Goal: Transaction & Acquisition: Book appointment/travel/reservation

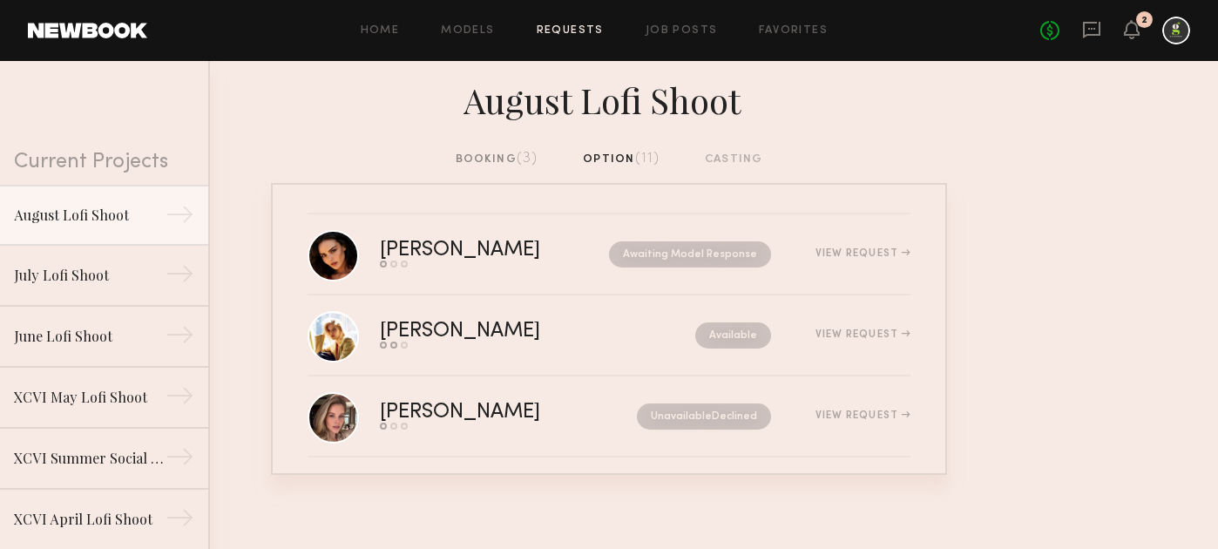
click at [578, 30] on link "Requests" at bounding box center [570, 30] width 67 height 11
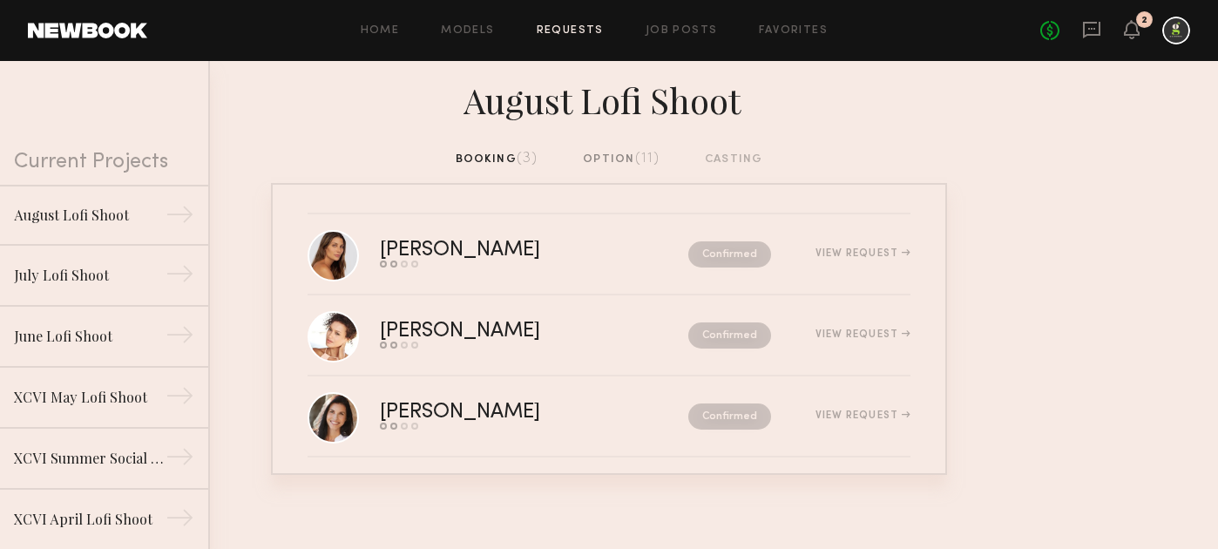
click at [609, 163] on div "option (11)" at bounding box center [621, 159] width 77 height 19
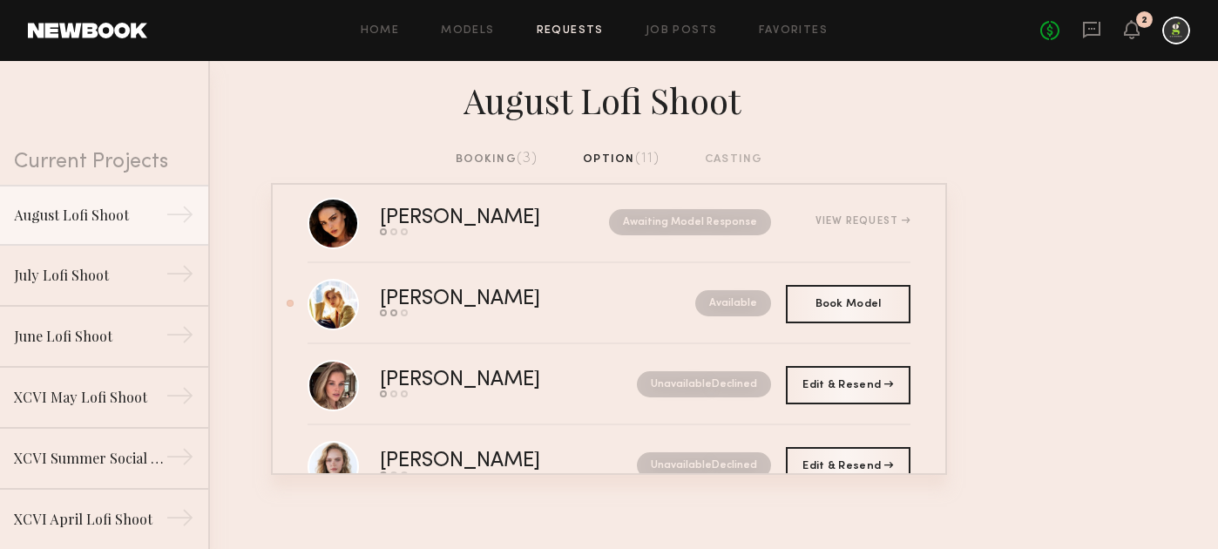
scroll to position [22, 0]
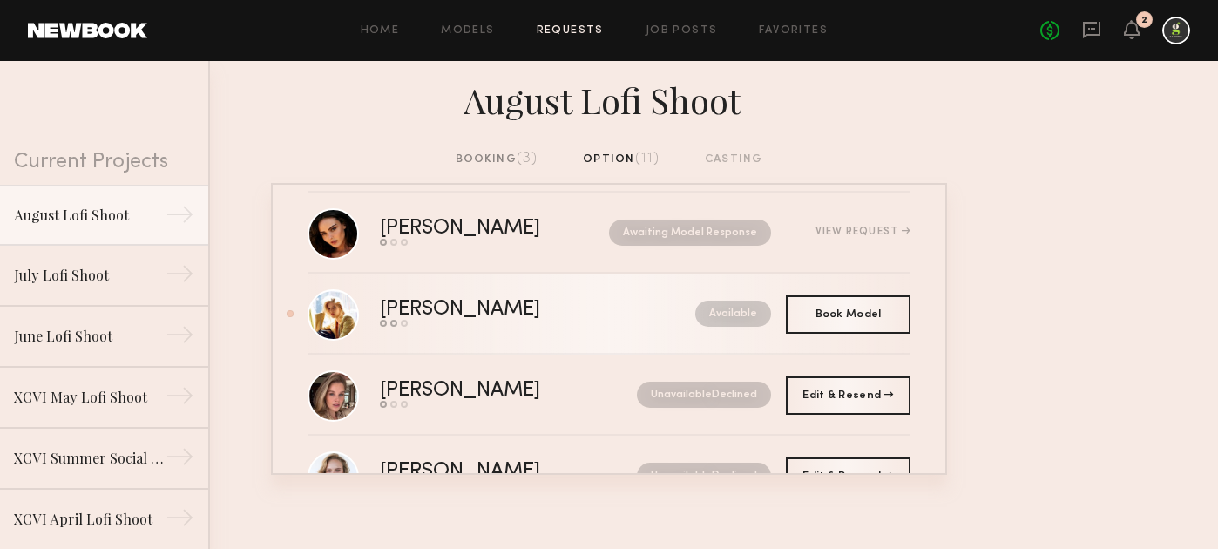
click at [562, 328] on link "Victoria J. Send request Model response Book model Available" at bounding box center [609, 314] width 603 height 81
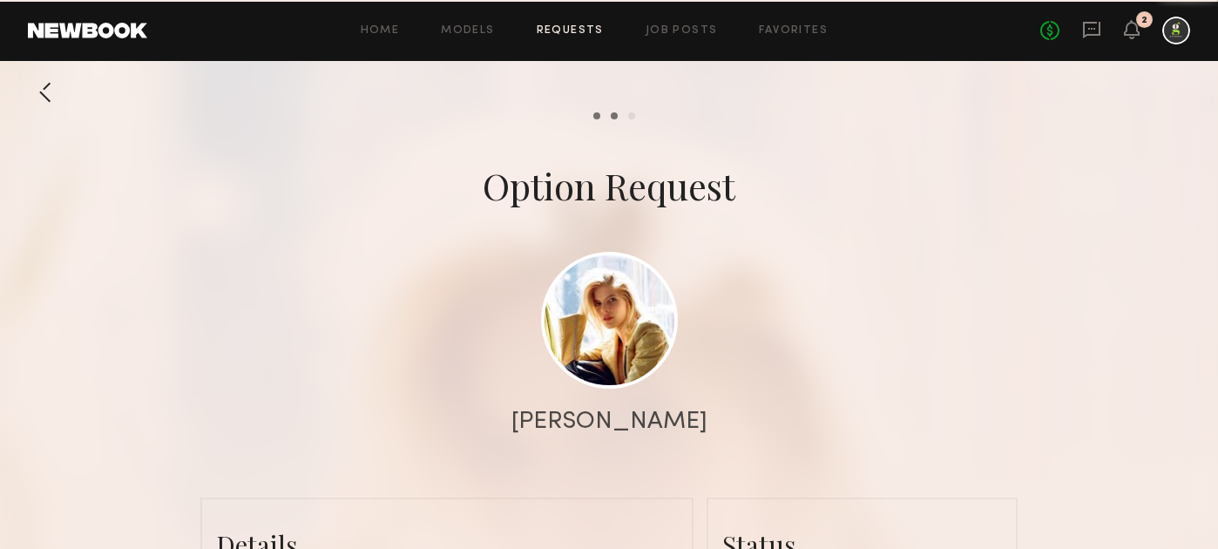
scroll to position [1251, 0]
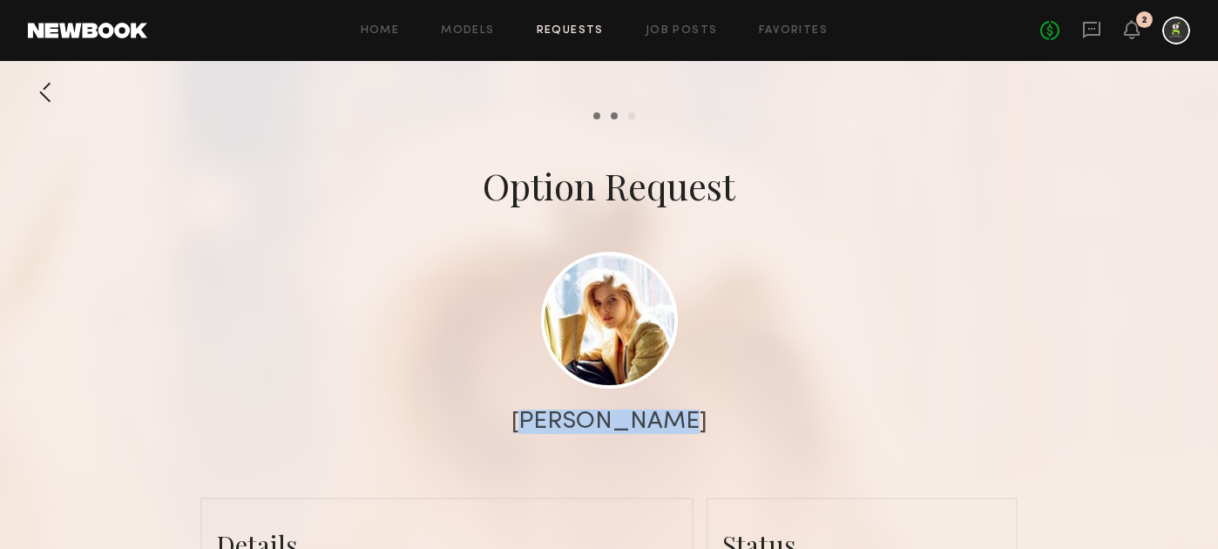
drag, startPoint x: 677, startPoint y: 425, endPoint x: 559, endPoint y: 424, distance: 117.6
click at [559, 424] on div "[PERSON_NAME]" at bounding box center [609, 421] width 1218 height 24
copy div "[PERSON_NAME]"
click at [589, 322] on link at bounding box center [609, 319] width 137 height 137
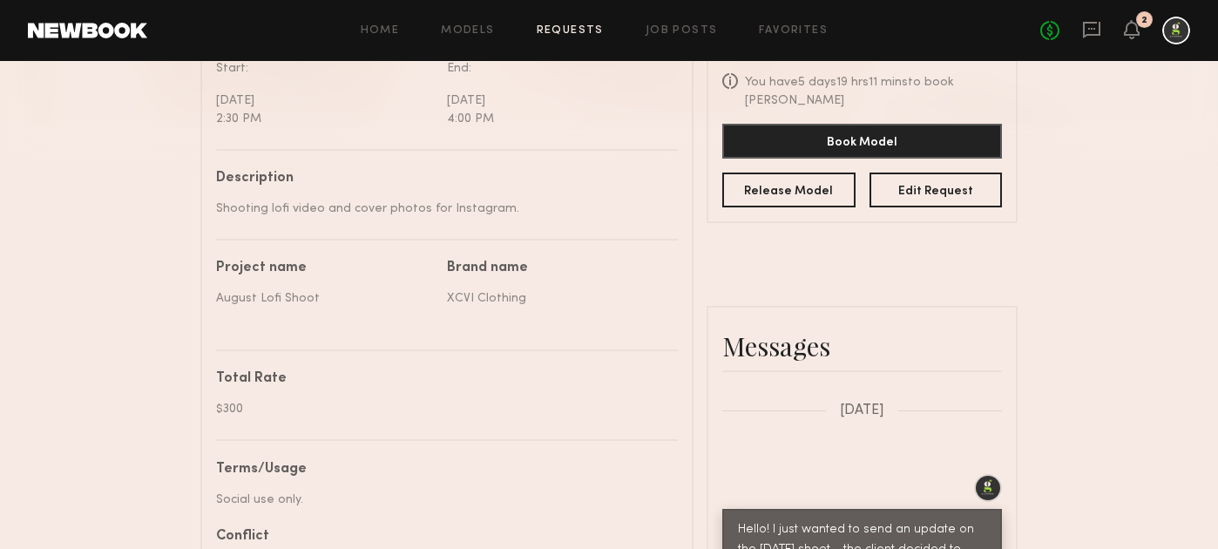
scroll to position [524, 0]
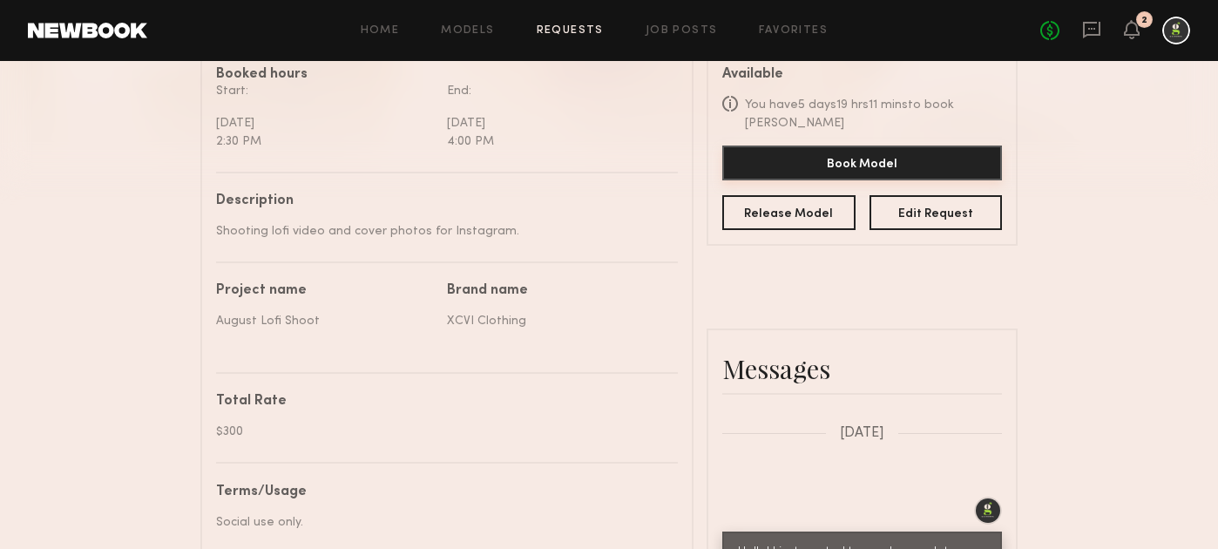
click at [835, 167] on button "Book Model" at bounding box center [862, 162] width 280 height 35
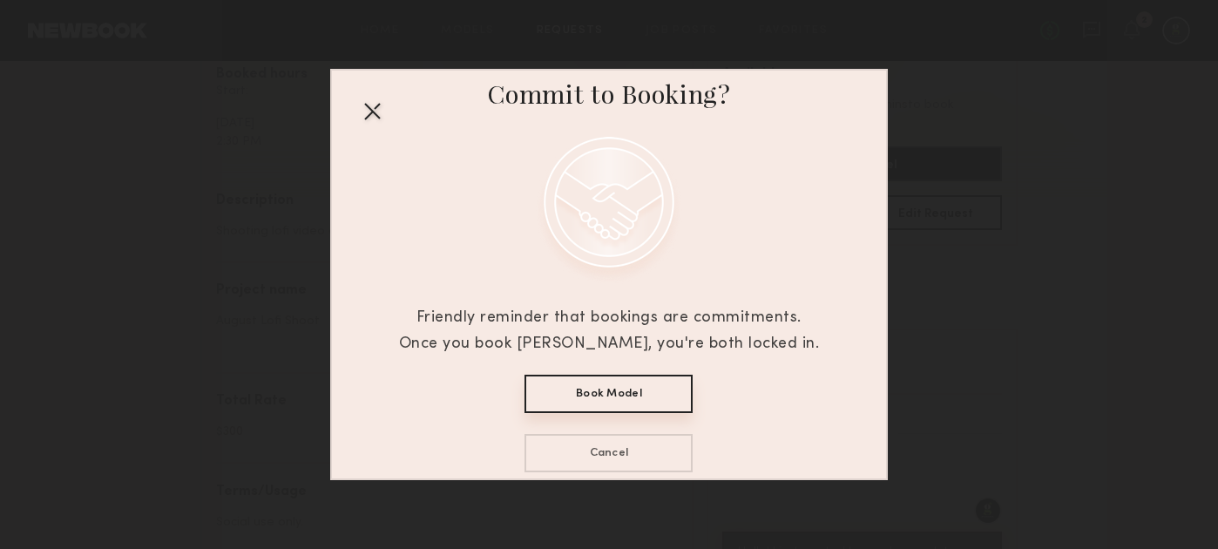
click at [626, 381] on button "Book Model" at bounding box center [608, 394] width 168 height 38
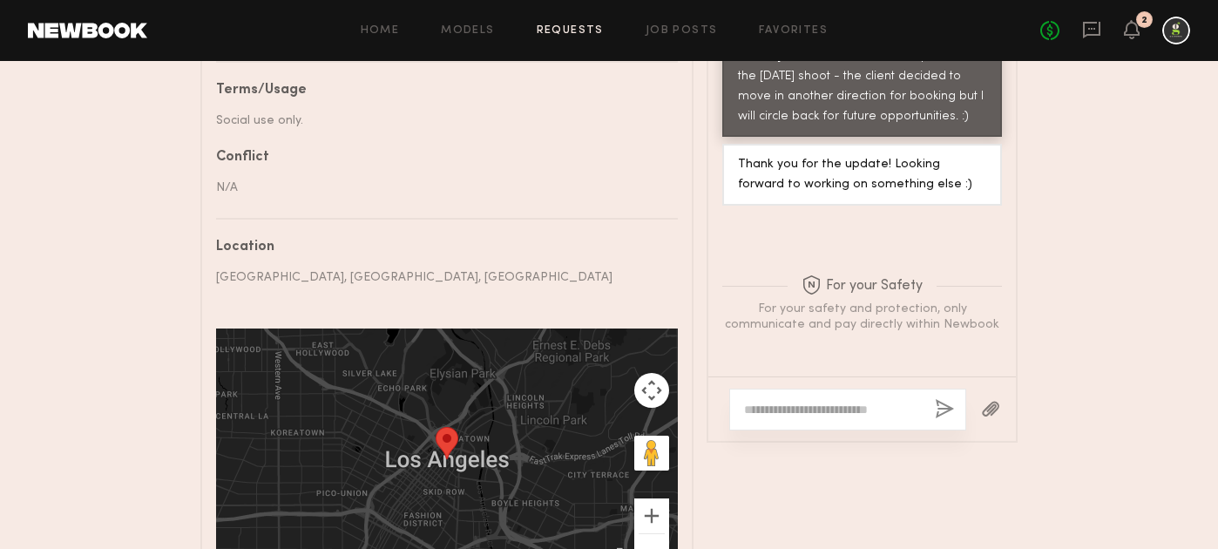
scroll to position [1028, 0]
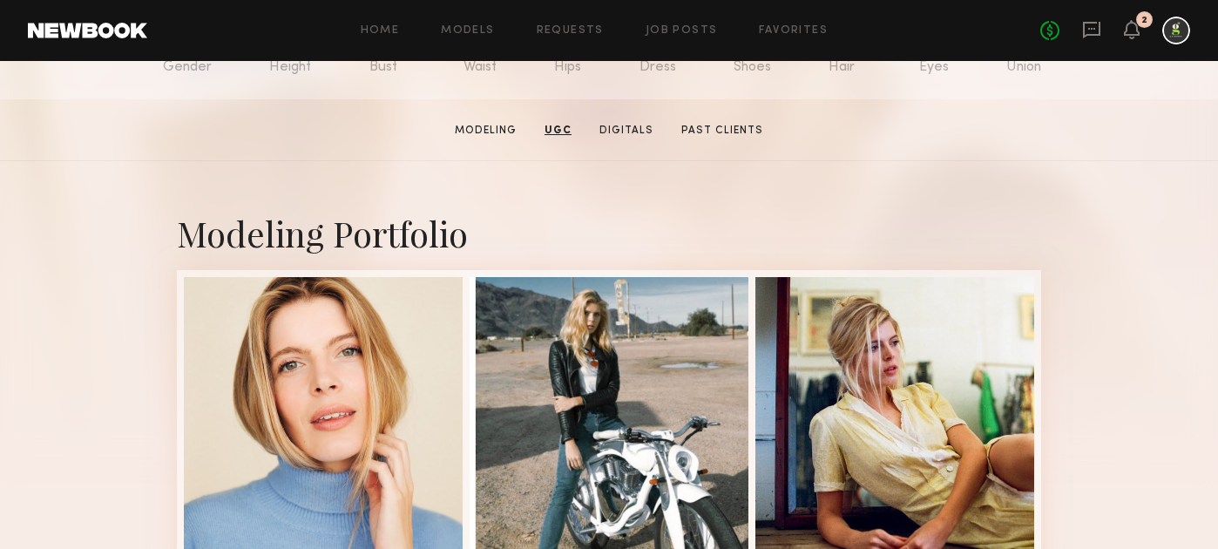
scroll to position [218, 0]
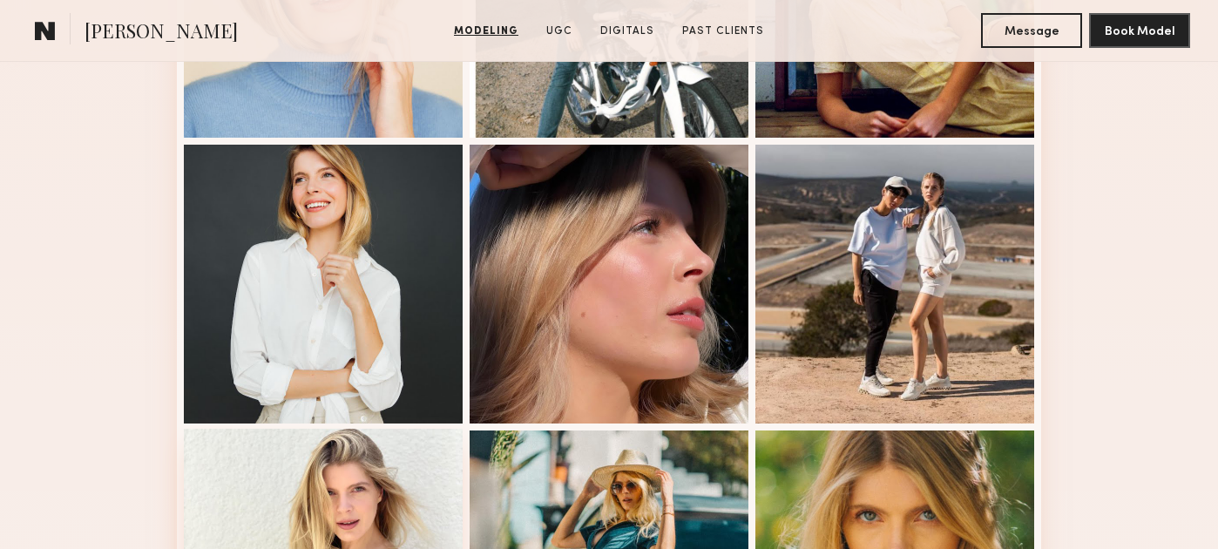
scroll to position [653, 0]
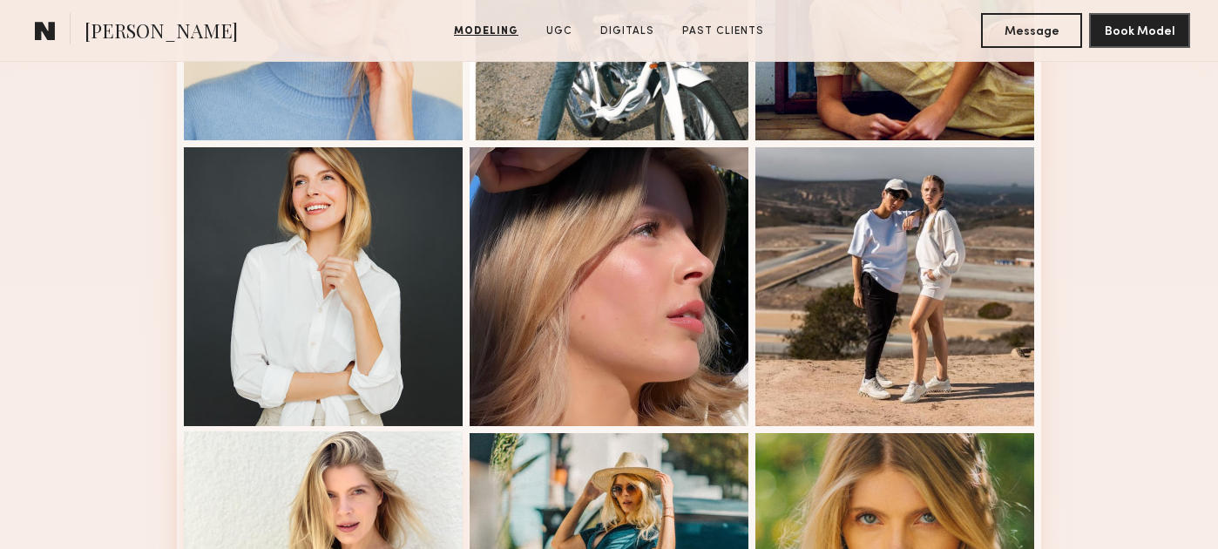
click at [419, 331] on div at bounding box center [323, 286] width 279 height 279
